Goal: Check status: Check status

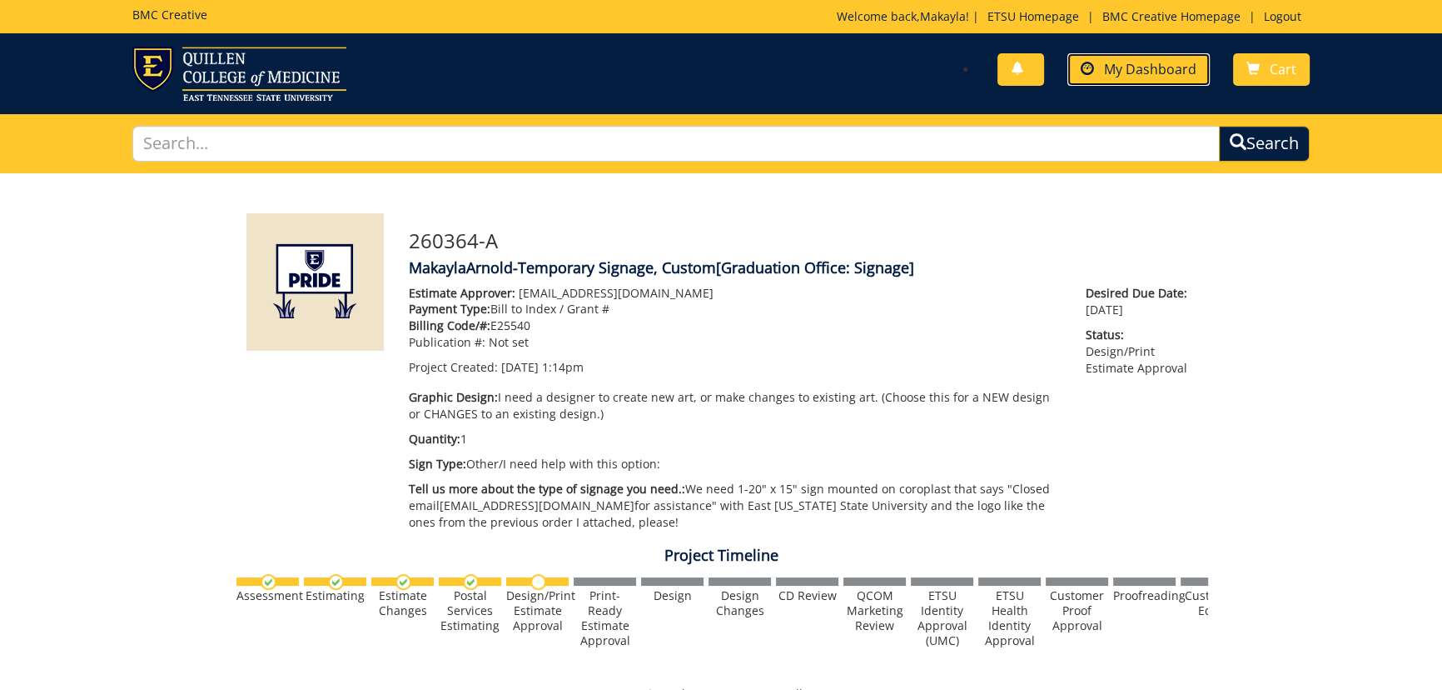
click at [1144, 67] on span "My Dashboard" at bounding box center [1150, 69] width 92 height 18
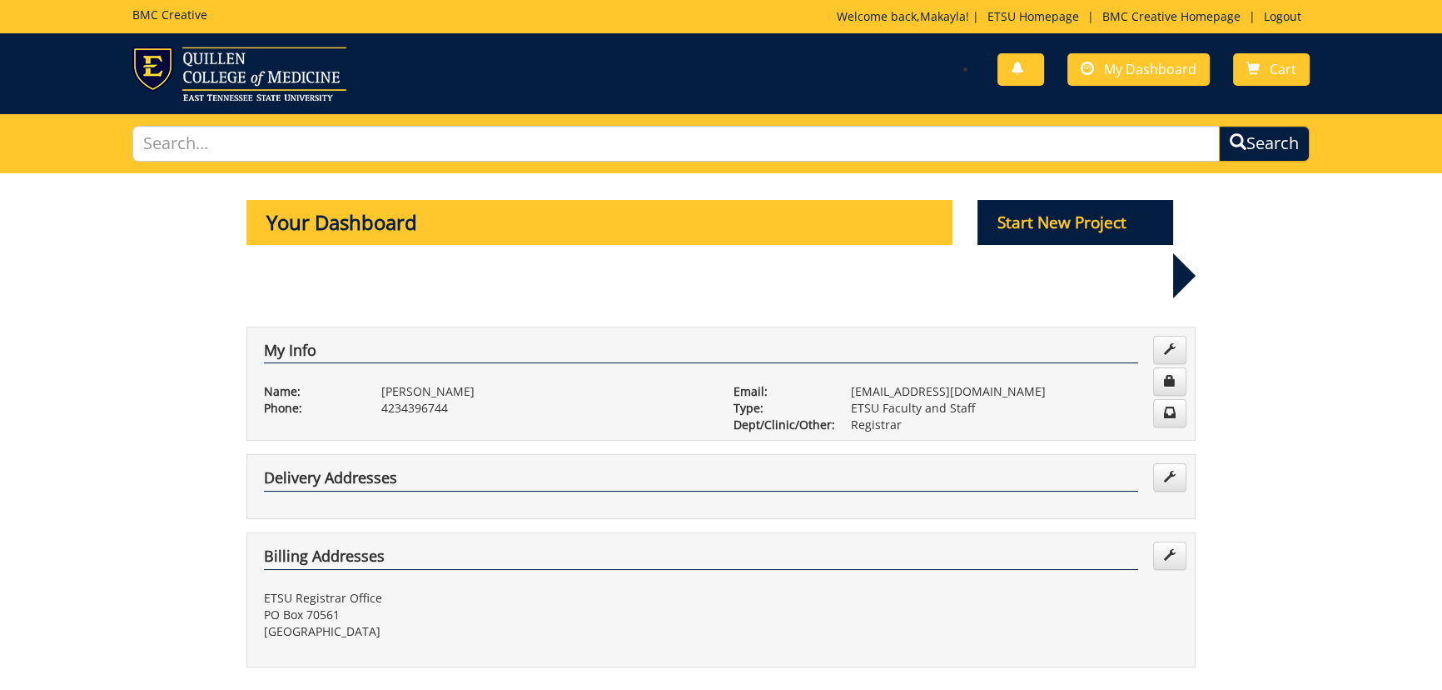
scroll to position [378, 0]
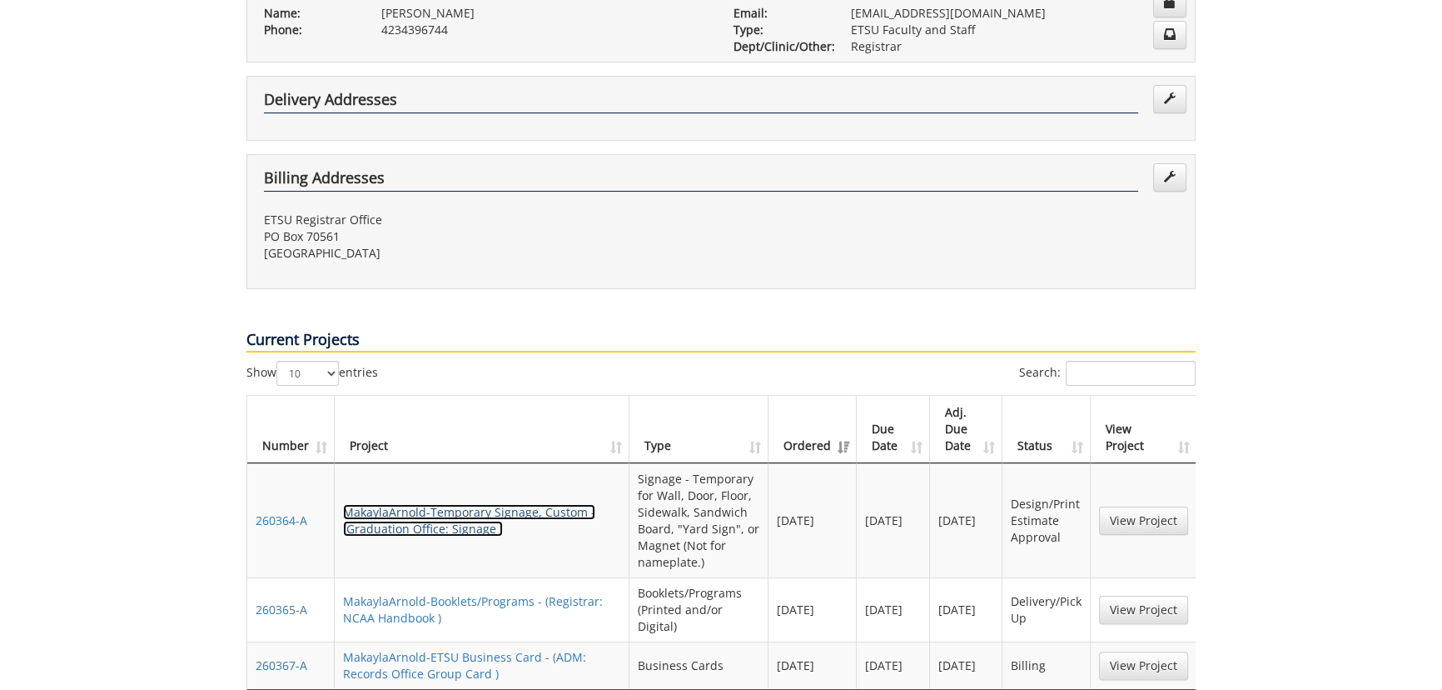
click at [416, 504] on link "MakaylaArnold-Temporary Signage, Custom - (Graduation Office: Signage )" at bounding box center [469, 520] width 252 height 32
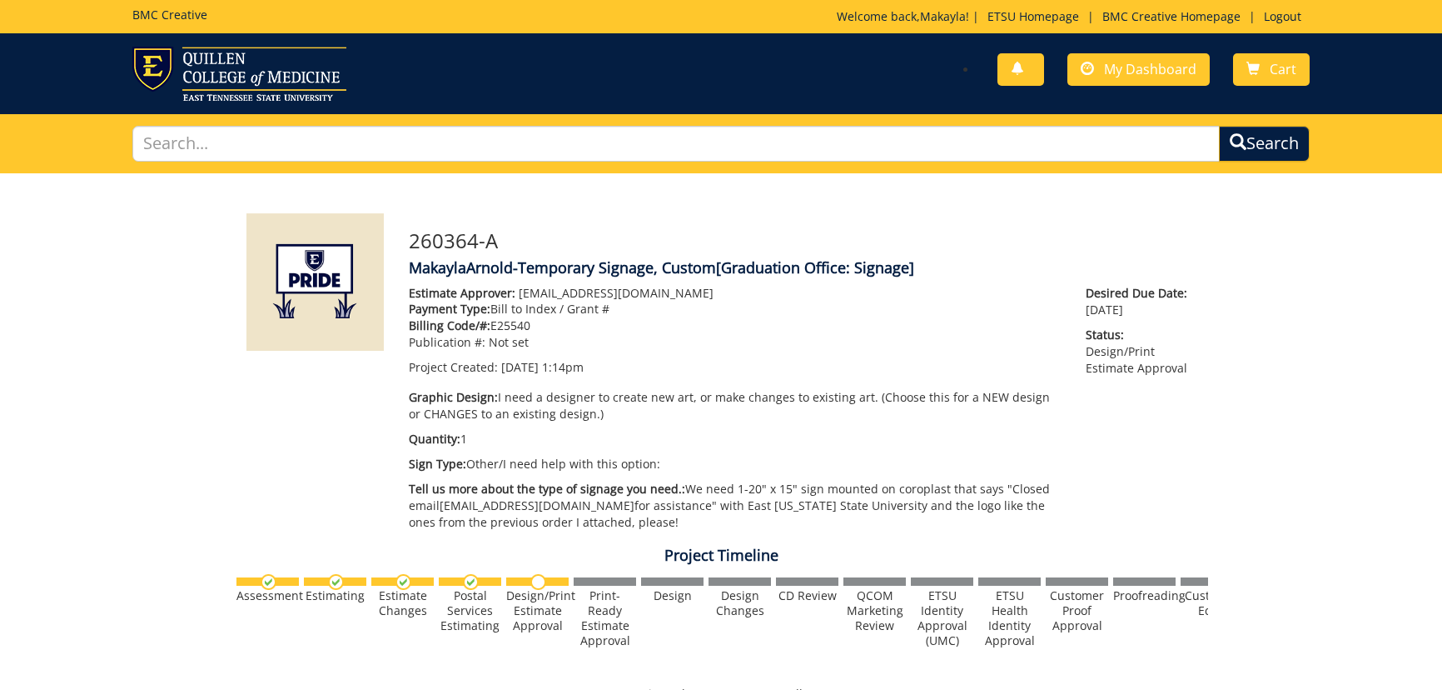
scroll to position [378, 0]
